Goal: Task Accomplishment & Management: Manage account settings

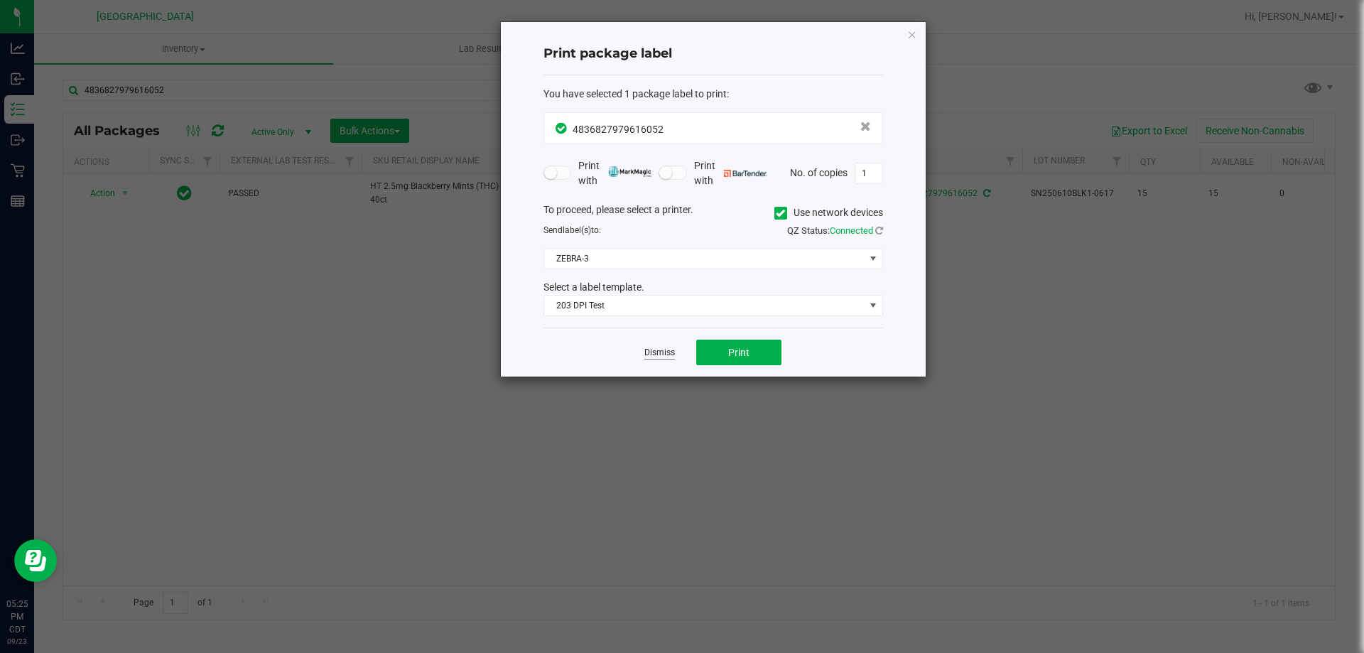
click at [659, 347] on link "Dismiss" at bounding box center [659, 353] width 31 height 12
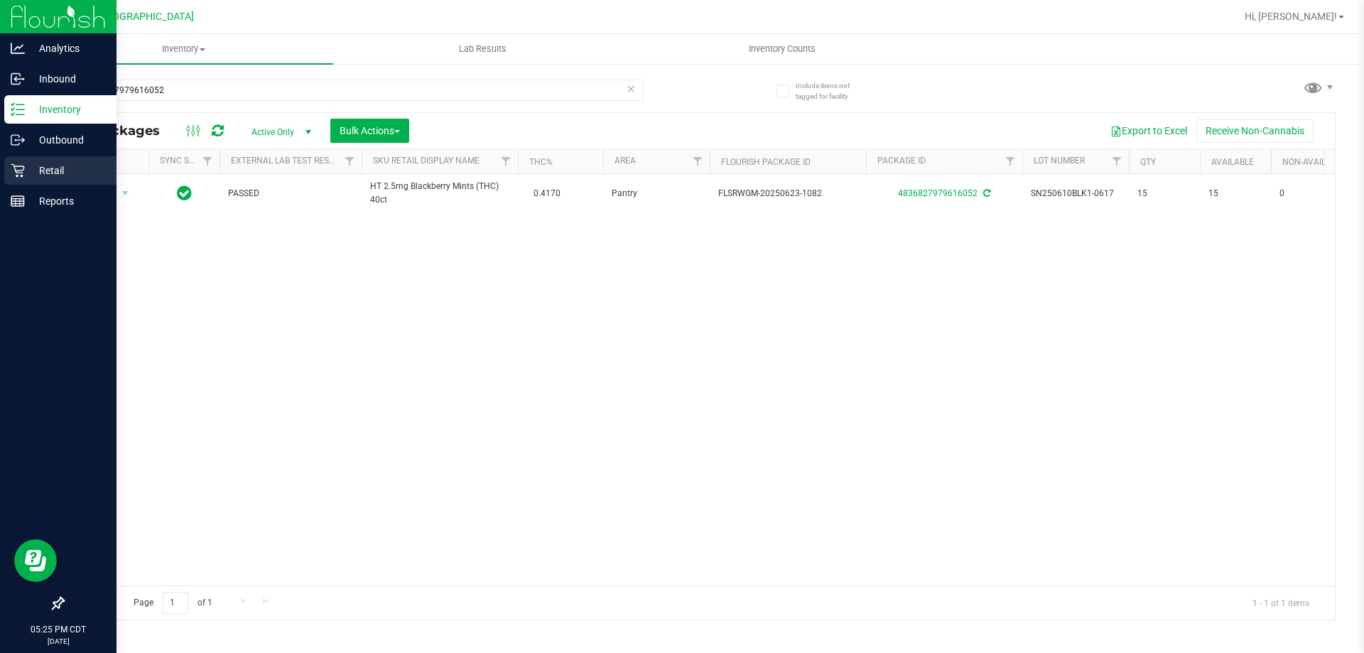
click at [17, 173] on icon at bounding box center [17, 170] width 13 height 13
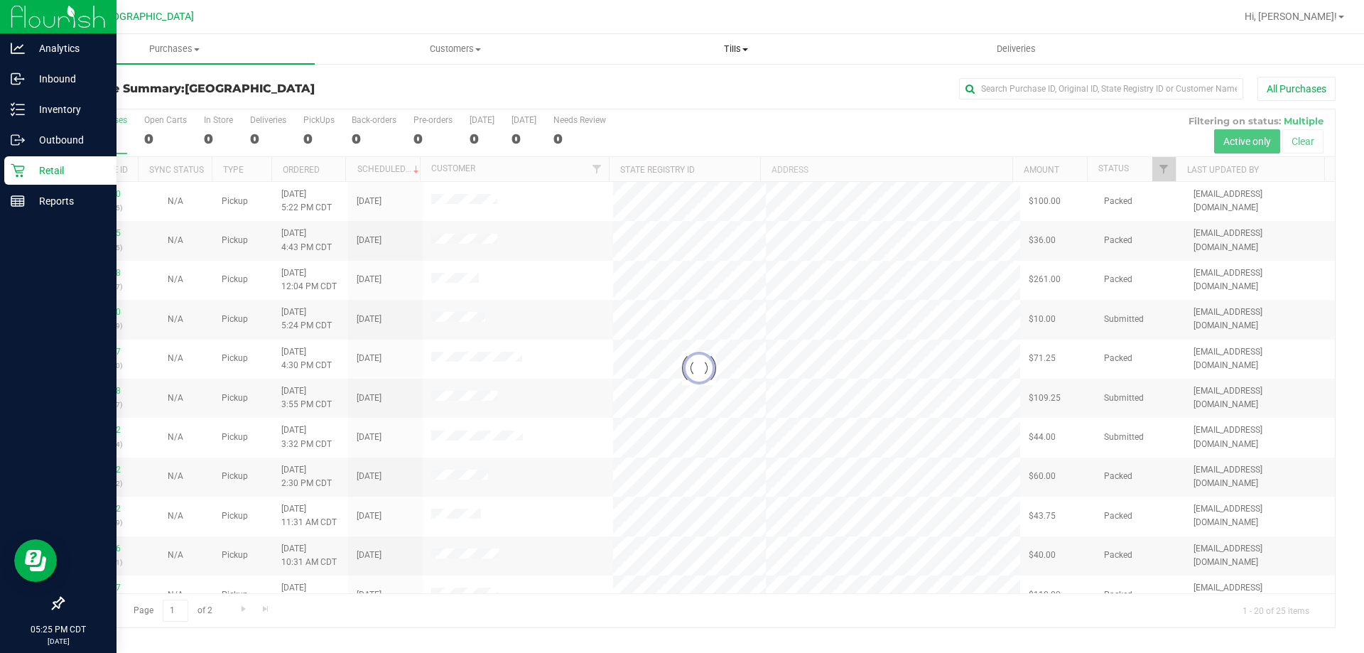
click at [730, 48] on span "Tills" at bounding box center [735, 49] width 279 height 13
click at [705, 80] on li "Manage tills" at bounding box center [735, 85] width 281 height 17
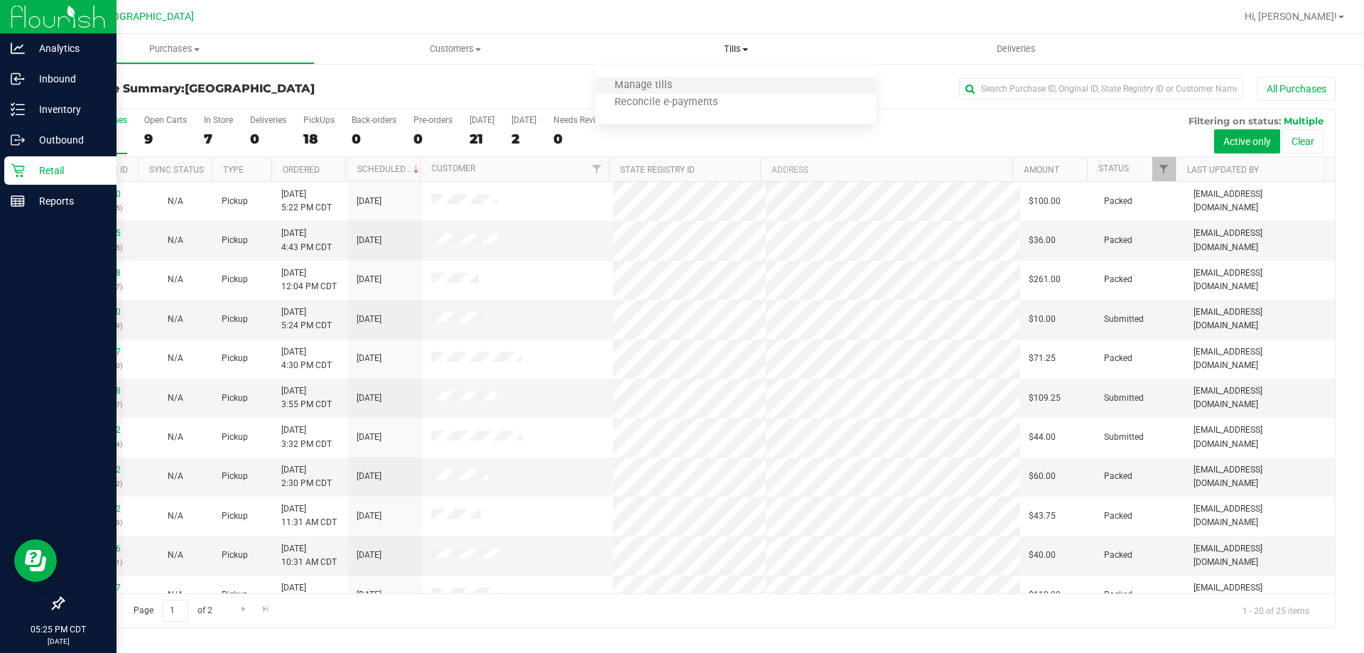
click at [698, 82] on li "Manage tills" at bounding box center [735, 85] width 281 height 17
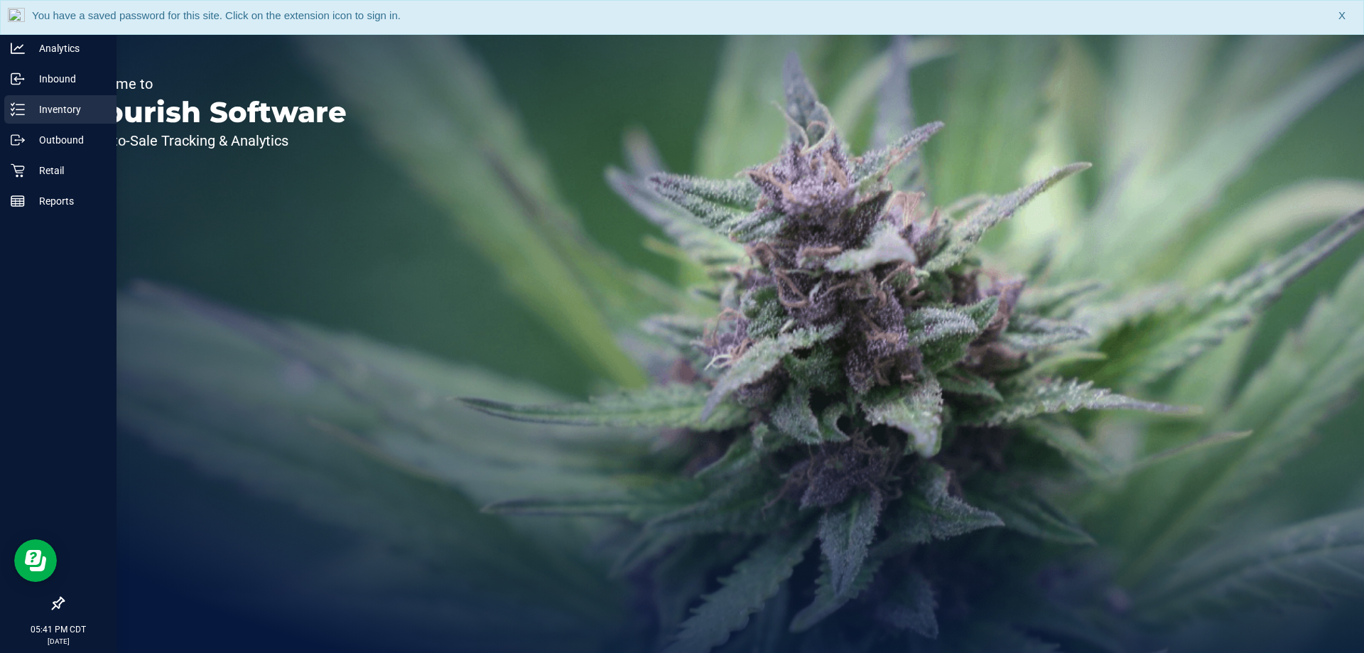
click at [43, 112] on p "Inventory" at bounding box center [67, 109] width 85 height 17
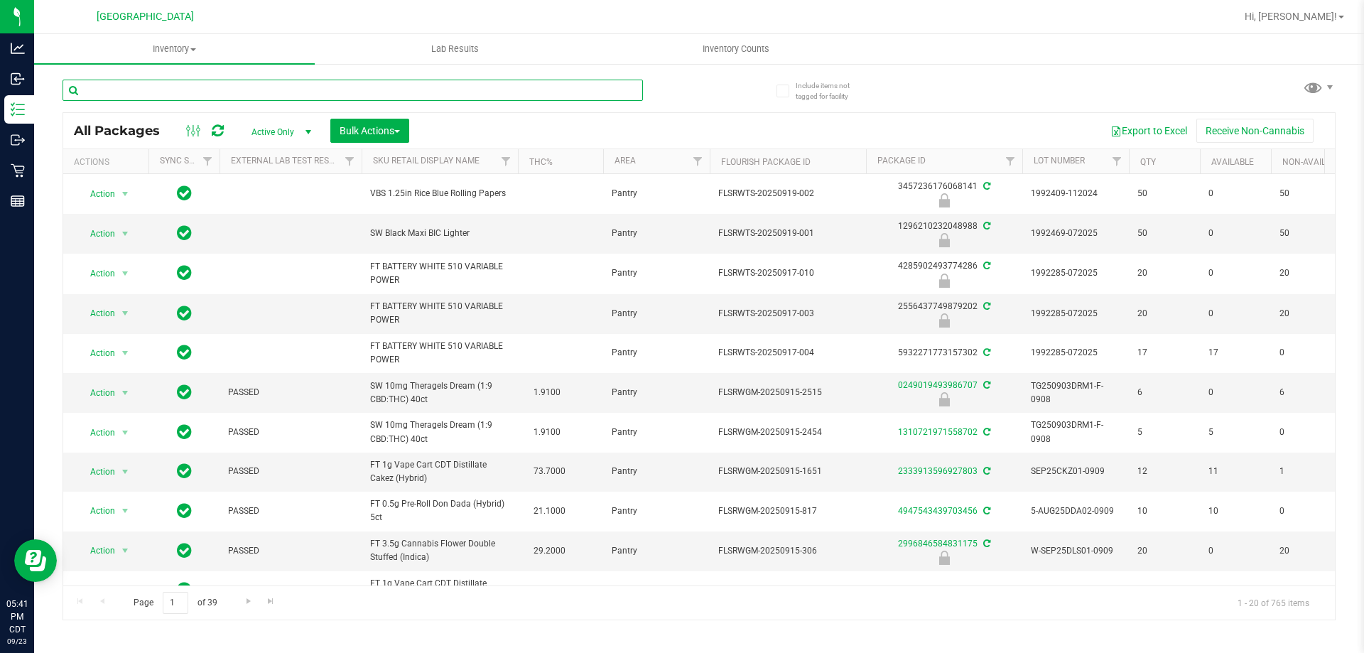
click at [279, 88] on input "text" at bounding box center [353, 90] width 580 height 21
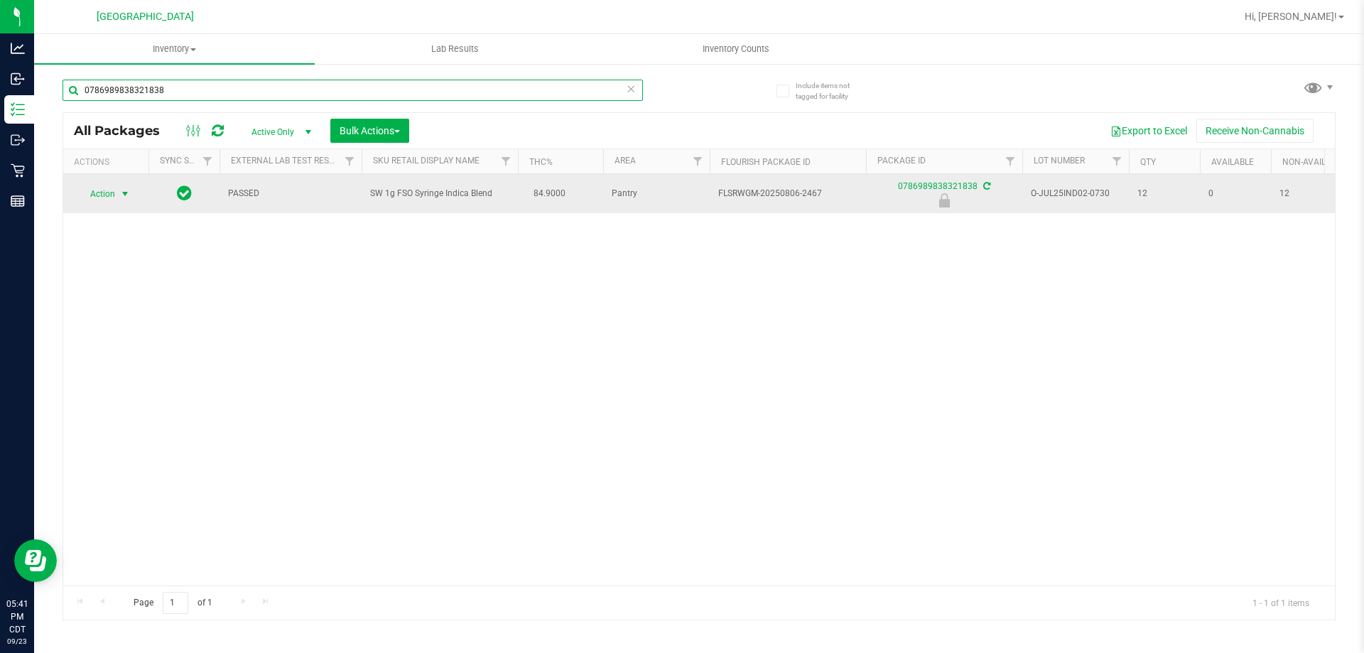
type input "0786989838321838"
click at [115, 190] on span "Action" at bounding box center [96, 194] width 38 height 20
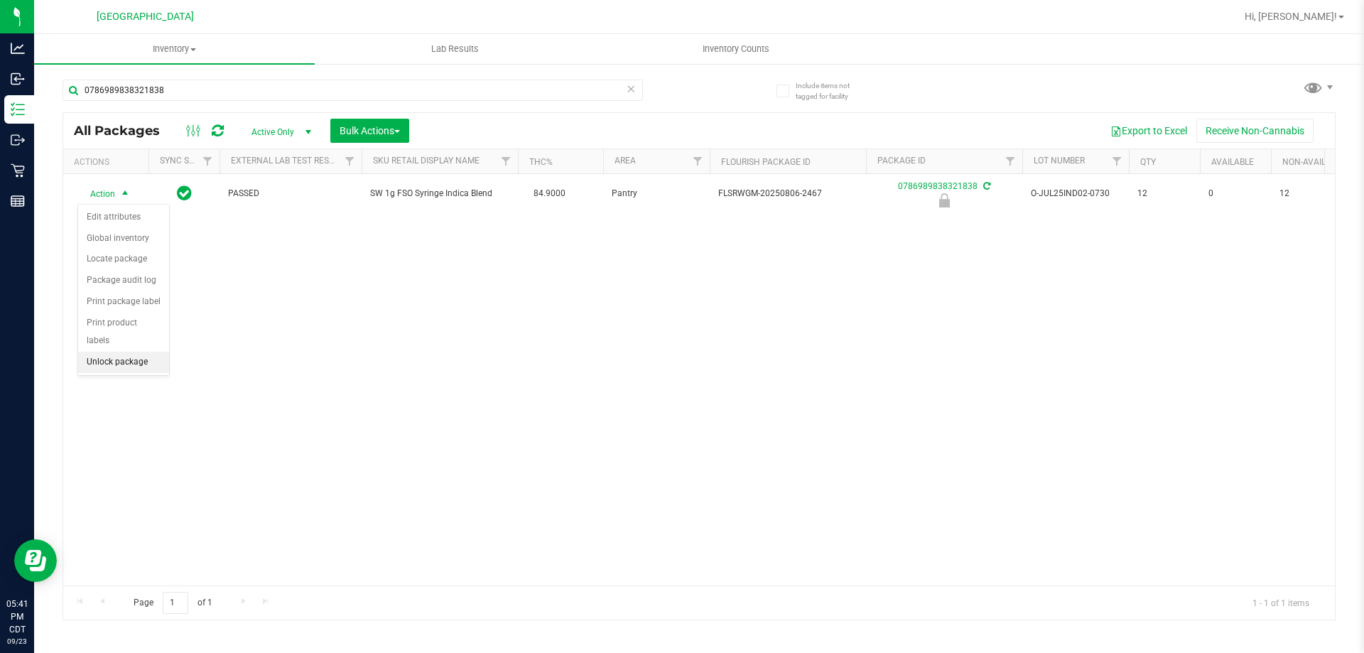
drag, startPoint x: 137, startPoint y: 348, endPoint x: 168, endPoint y: 349, distance: 30.6
click at [148, 352] on li "Unlock package" at bounding box center [123, 362] width 91 height 21
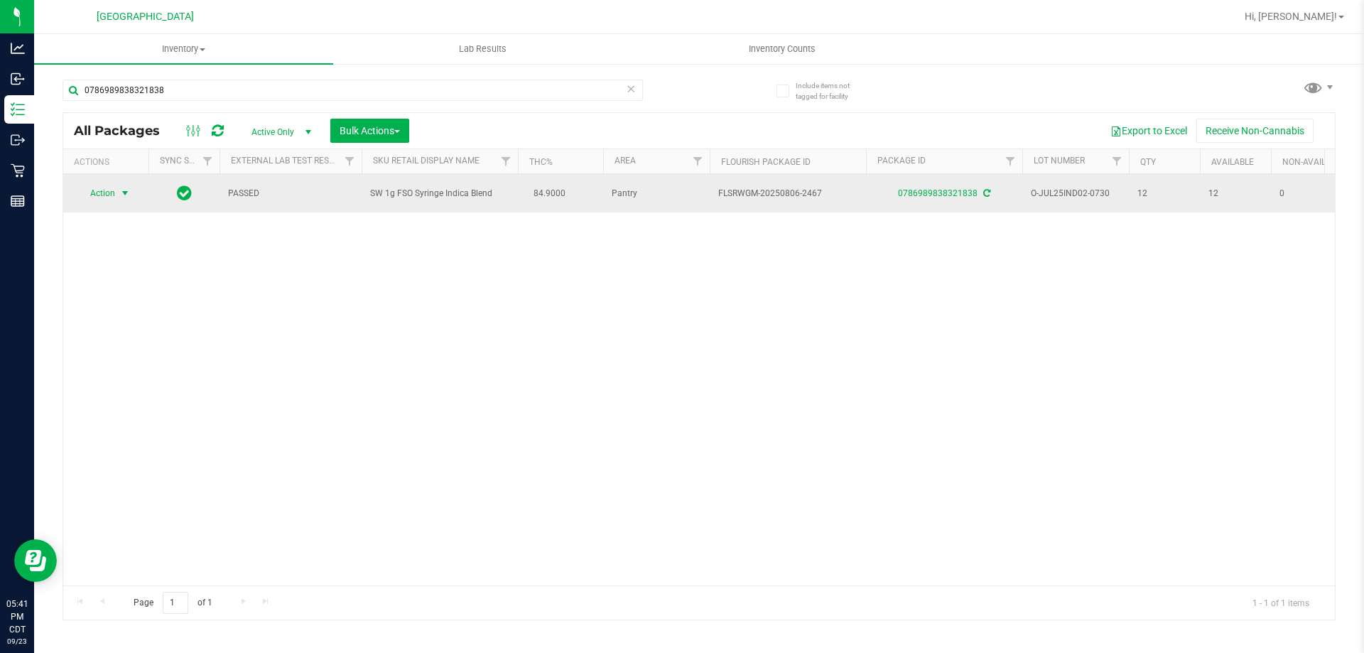
click at [102, 188] on span "Action" at bounding box center [96, 193] width 38 height 20
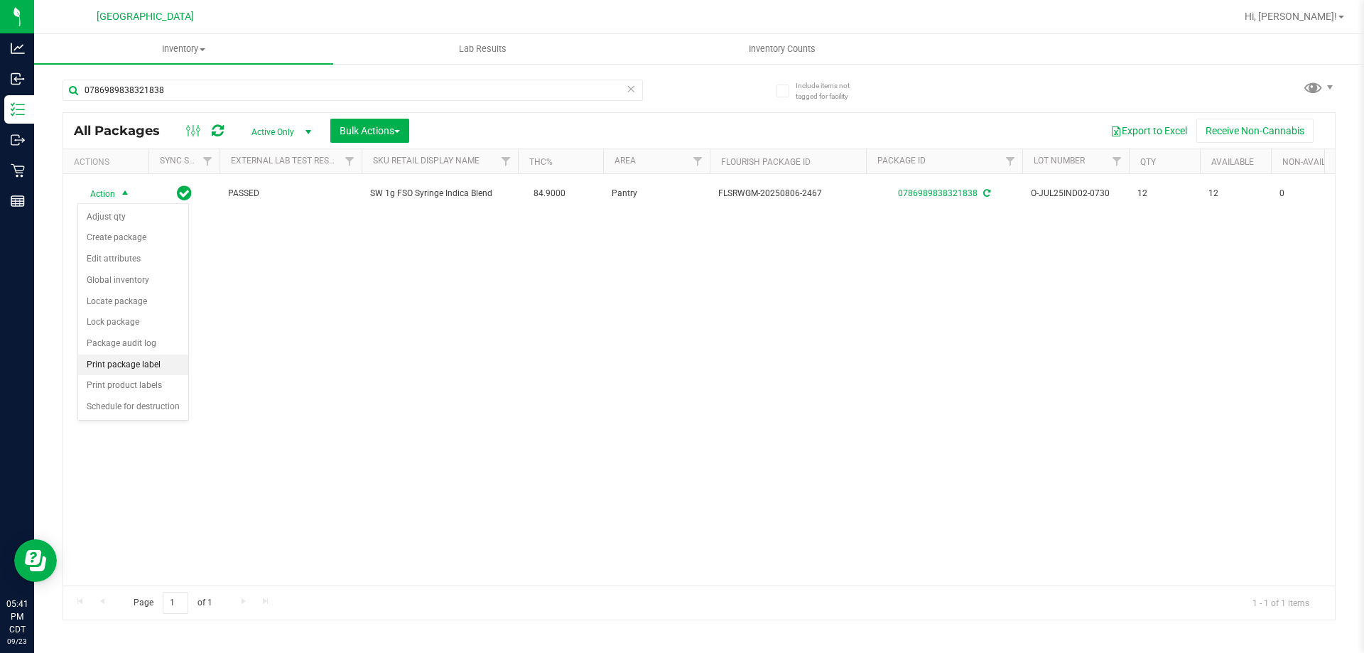
click at [148, 369] on li "Print package label" at bounding box center [133, 365] width 110 height 21
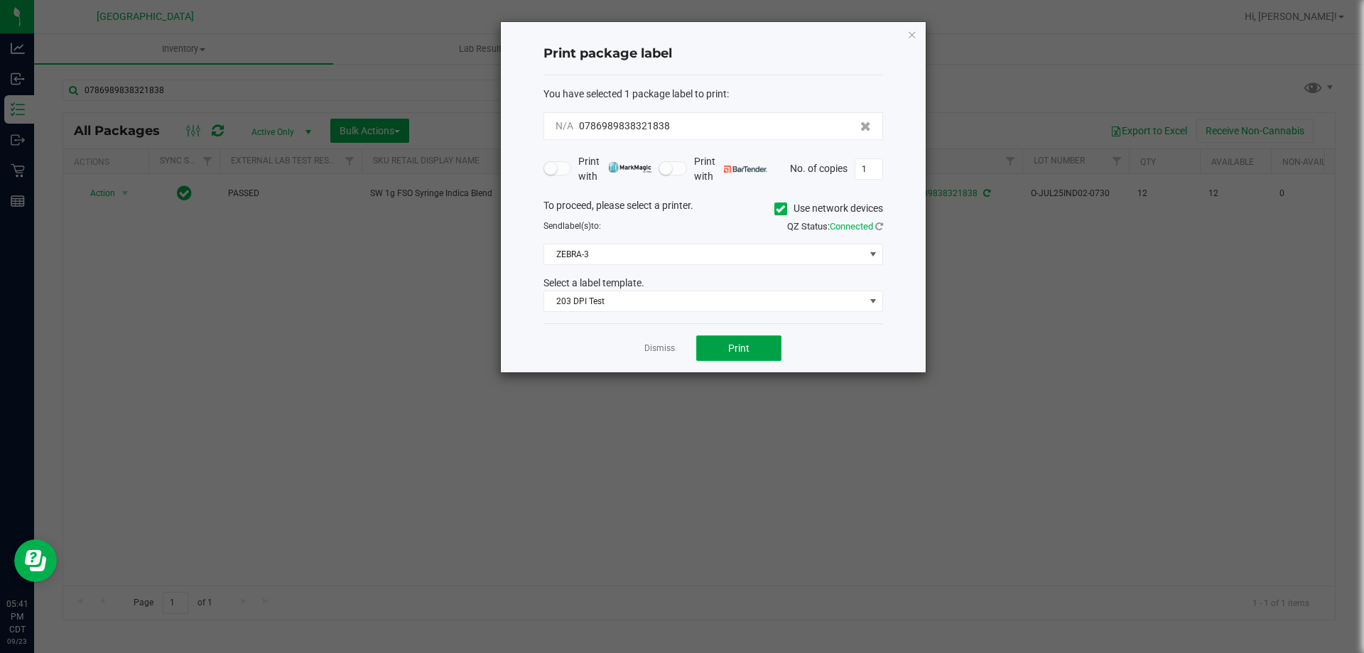
click at [728, 354] on span "Print" at bounding box center [738, 347] width 21 height 11
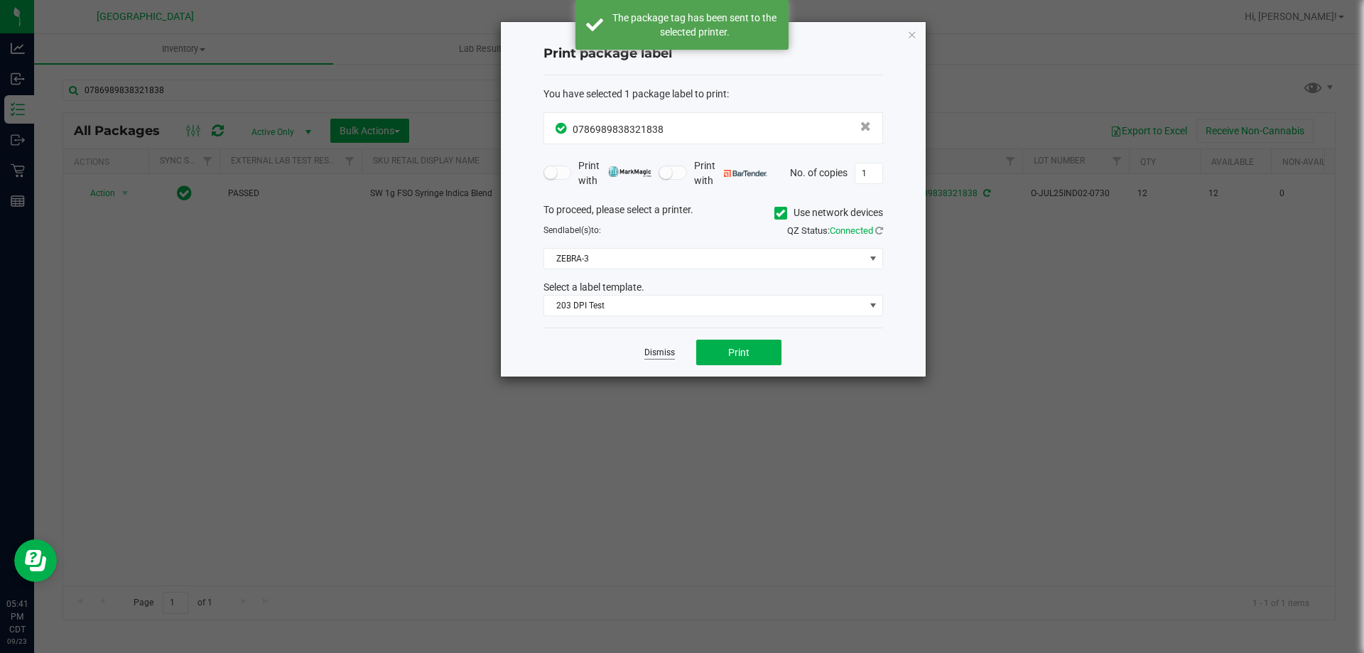
click at [671, 350] on link "Dismiss" at bounding box center [659, 353] width 31 height 12
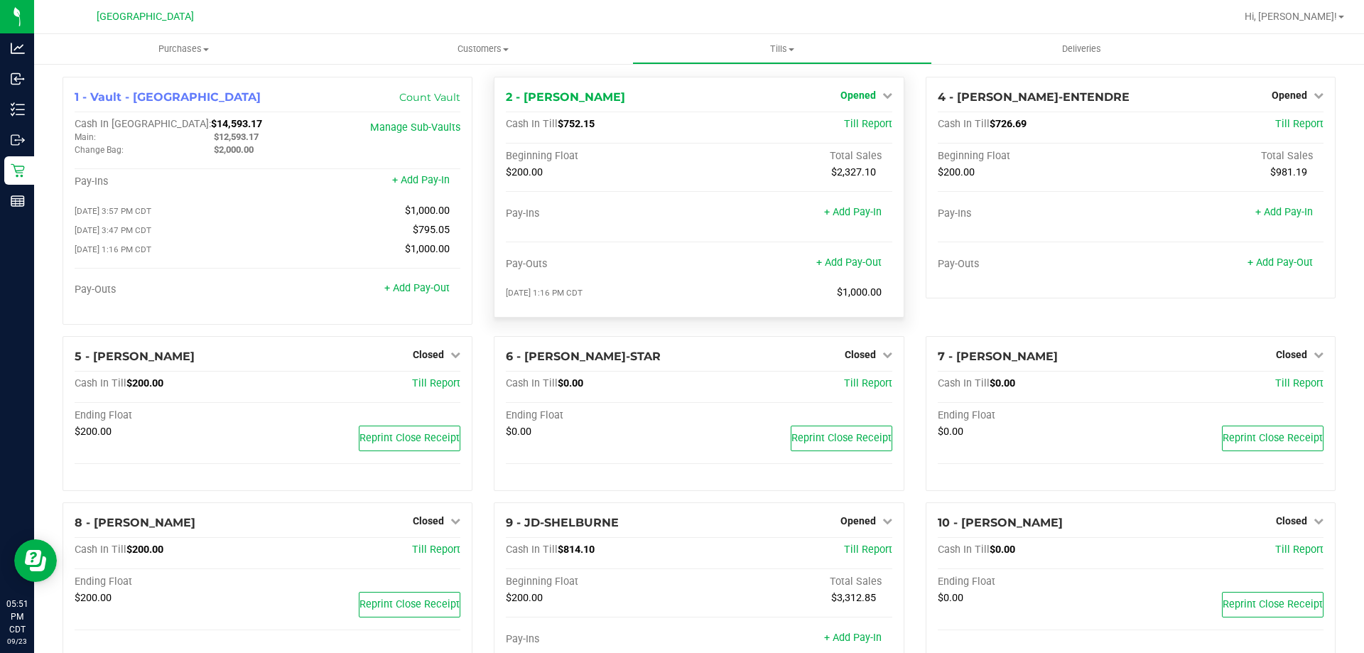
click at [855, 99] on span "Opened" at bounding box center [859, 95] width 36 height 11
click at [860, 123] on link "Close Till" at bounding box center [860, 124] width 38 height 11
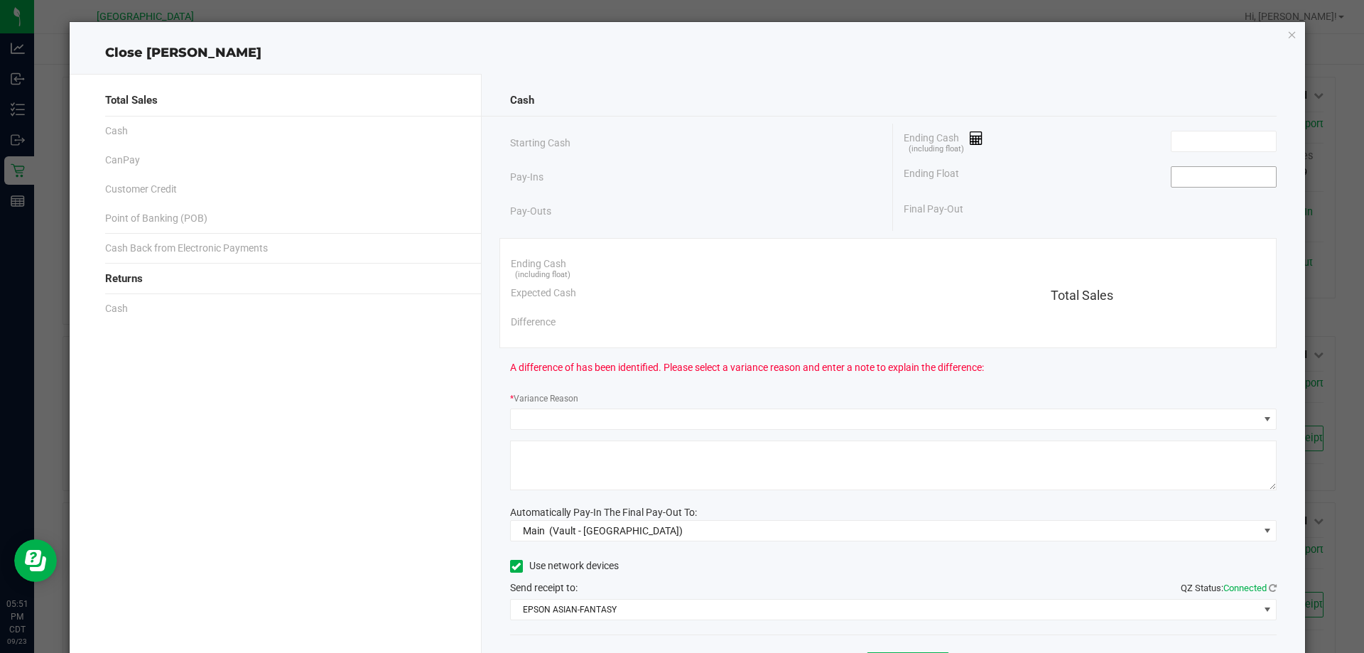
click at [1191, 184] on input at bounding box center [1224, 177] width 104 height 20
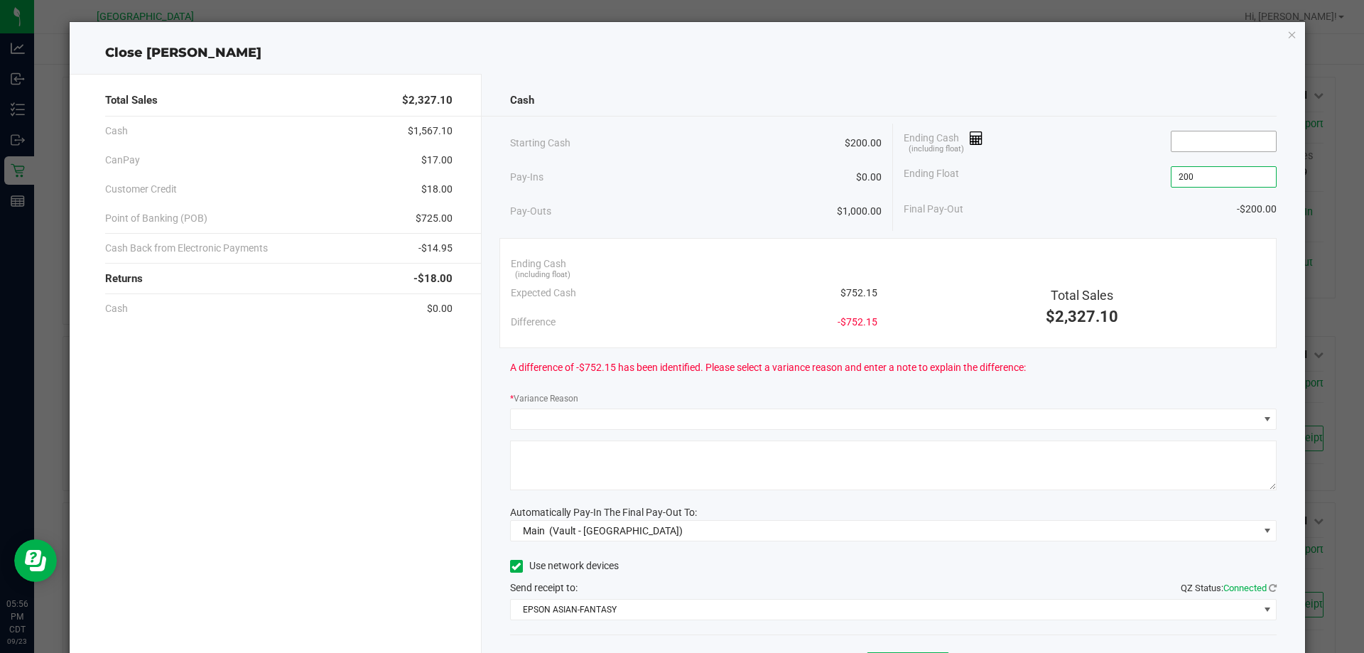
type input "$200.00"
click at [1212, 140] on input at bounding box center [1224, 141] width 104 height 20
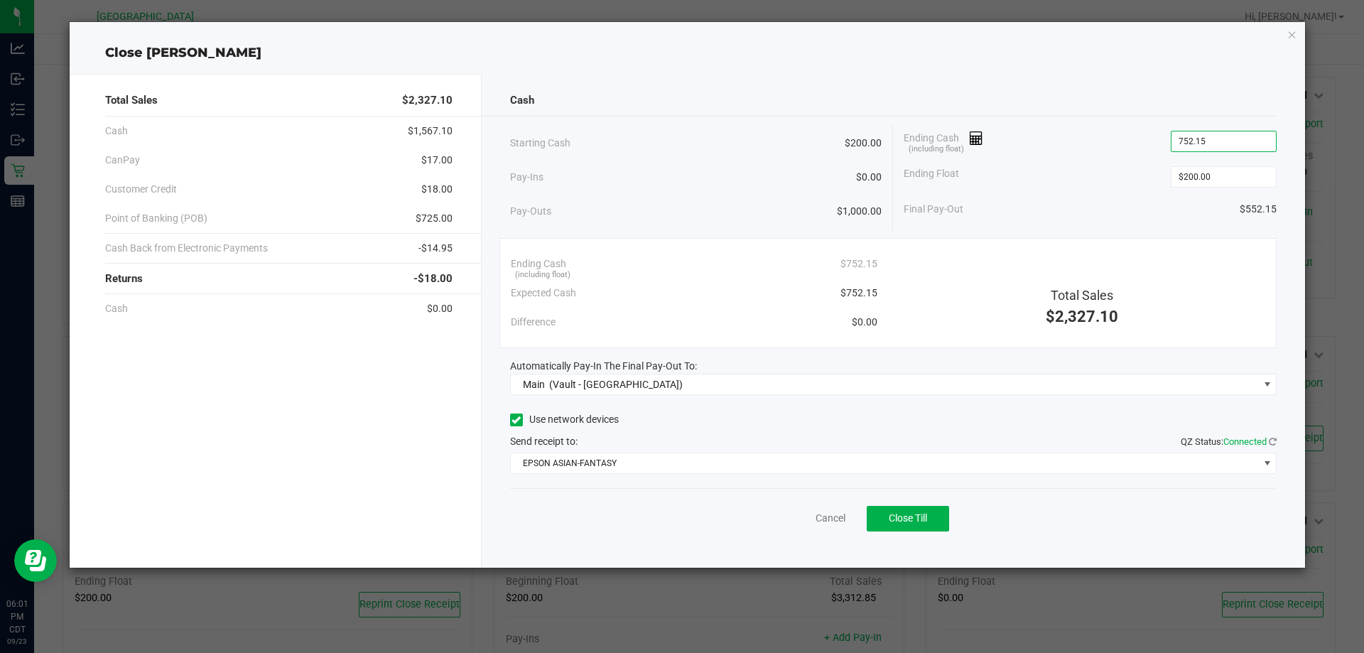
type input "$752.15"
click at [907, 504] on div "Cancel Close Till" at bounding box center [893, 515] width 767 height 55
click at [904, 515] on span "Close Till" at bounding box center [908, 517] width 38 height 11
click at [796, 517] on link "Dismiss" at bounding box center [799, 518] width 34 height 15
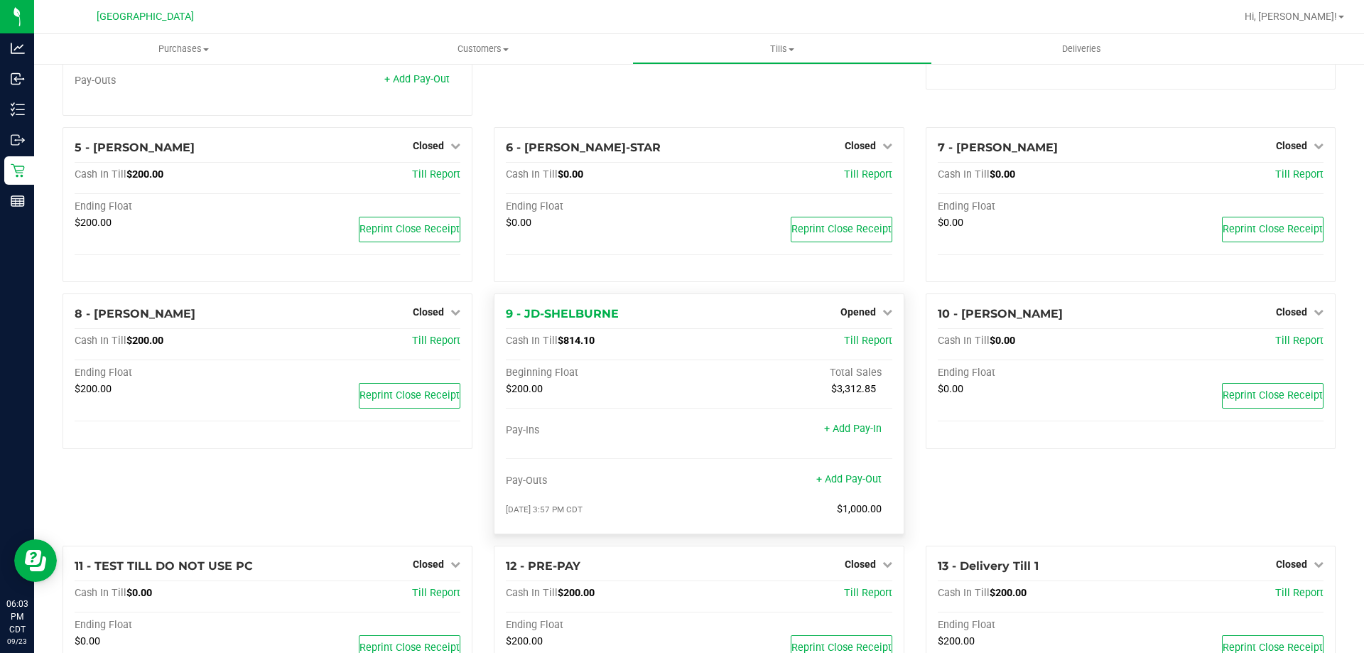
scroll to position [213, 0]
